Goal: Task Accomplishment & Management: Manage account settings

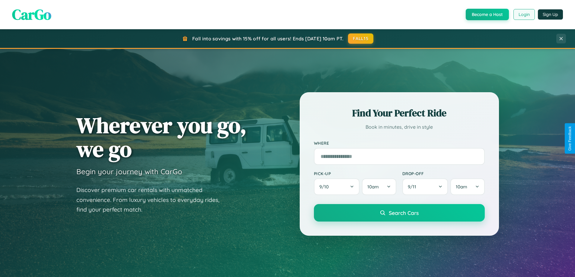
click at [524, 14] on button "Login" at bounding box center [524, 14] width 21 height 11
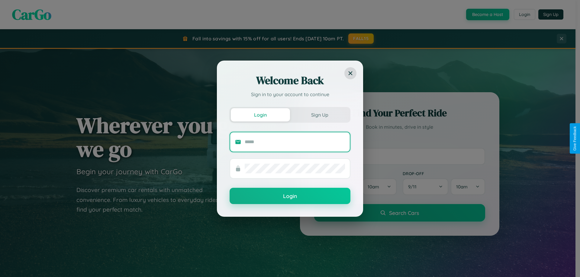
click at [295, 142] on input "text" at bounding box center [295, 142] width 100 height 10
type input "**********"
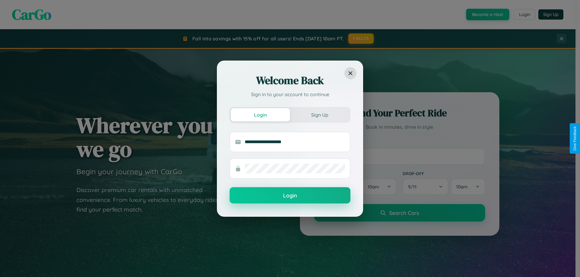
click at [290, 196] on button "Login" at bounding box center [289, 196] width 121 height 16
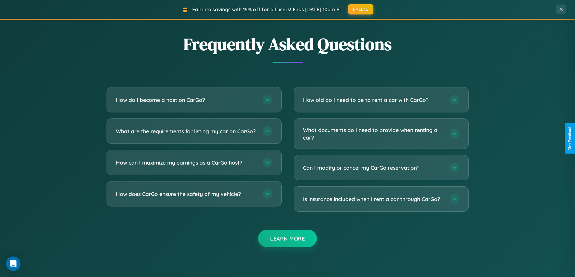
scroll to position [1162, 0]
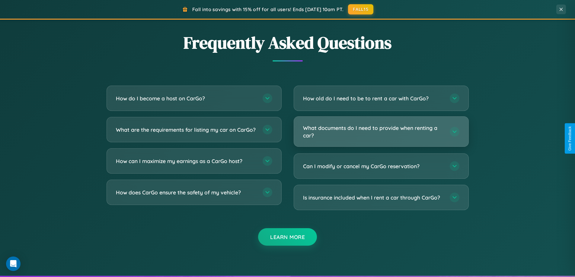
click at [381, 132] on h3 "What documents do I need to provide when renting a car?" at bounding box center [373, 131] width 141 height 15
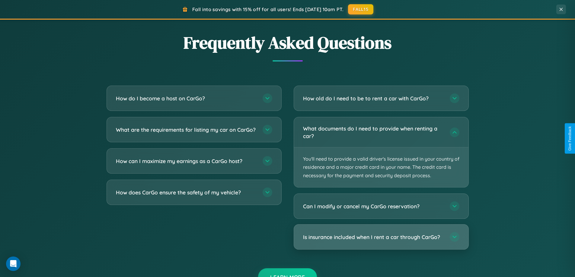
click at [381, 238] on h3 "Is insurance included when I rent a car through CarGo?" at bounding box center [373, 238] width 141 height 8
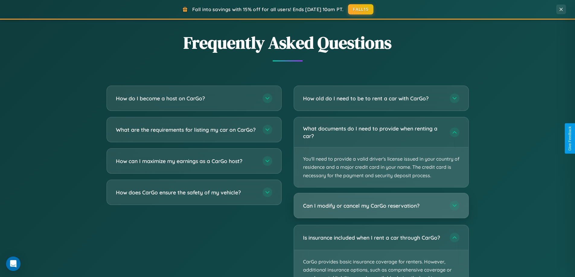
click at [381, 206] on h3 "Can I modify or cancel my CarGo reservation?" at bounding box center [373, 206] width 141 height 8
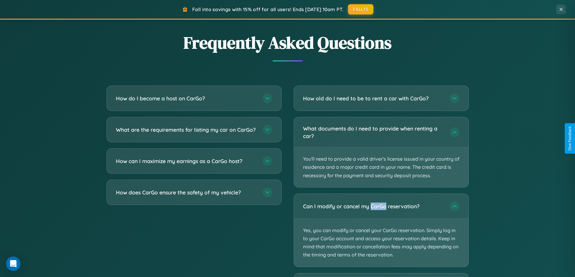
scroll to position [0, 0]
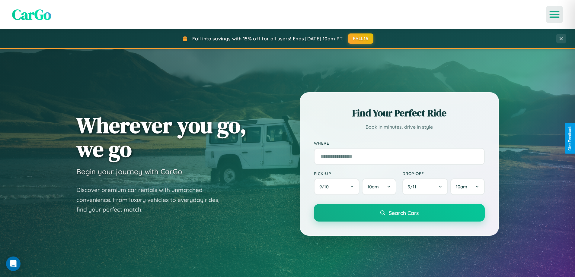
click at [555, 14] on icon "Open menu" at bounding box center [554, 14] width 9 height 5
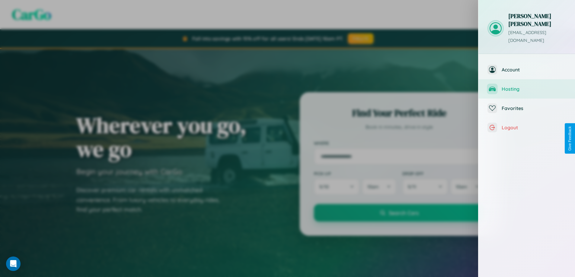
click at [527, 86] on span "Hosting" at bounding box center [534, 89] width 64 height 6
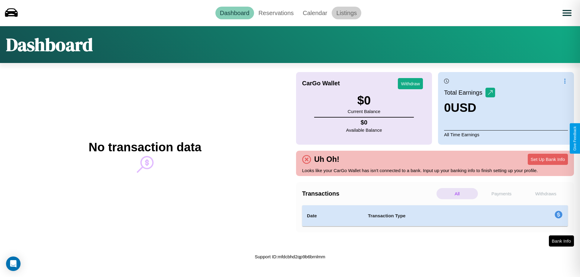
click at [346, 13] on link "Listings" at bounding box center [347, 13] width 30 height 13
